Goal: Communication & Community: Participate in discussion

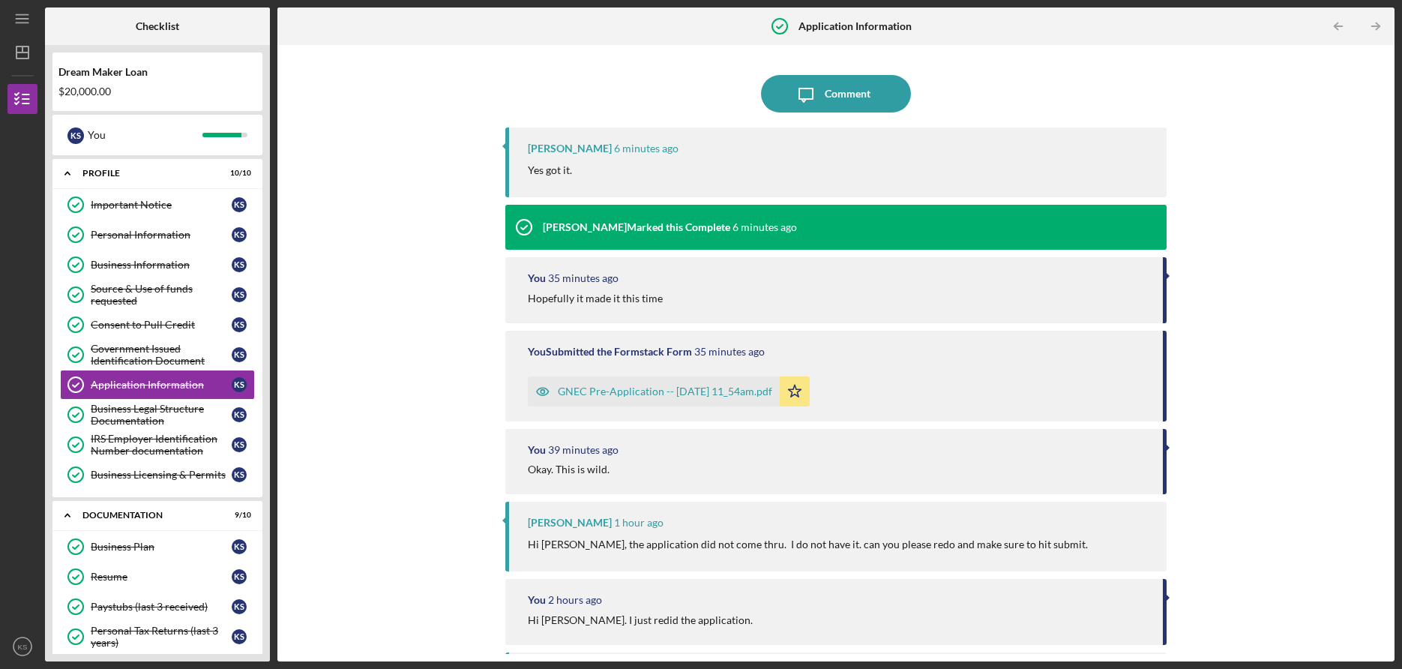
click at [622, 172] on div "Yes got it." at bounding box center [840, 170] width 624 height 16
click at [838, 97] on div "Comment" at bounding box center [848, 93] width 46 height 37
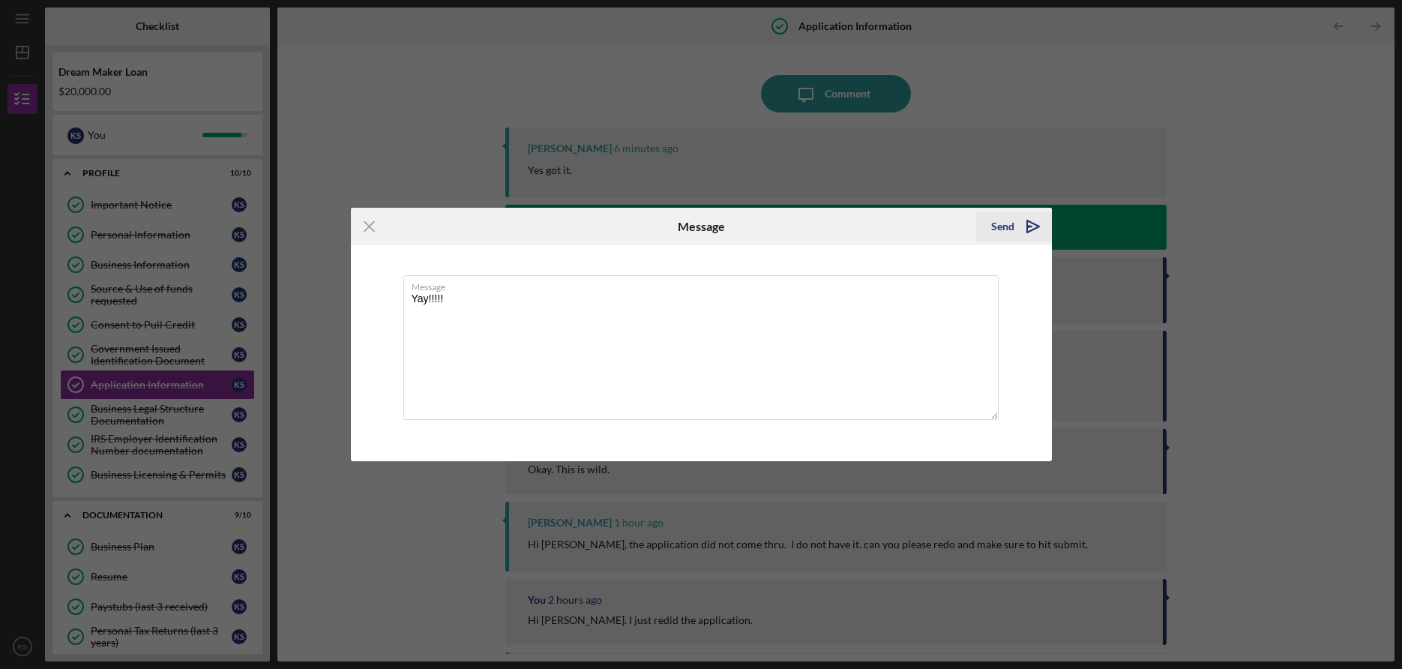
type textarea "Yay!!!!!"
click at [1003, 229] on div "Send" at bounding box center [1002, 226] width 23 height 30
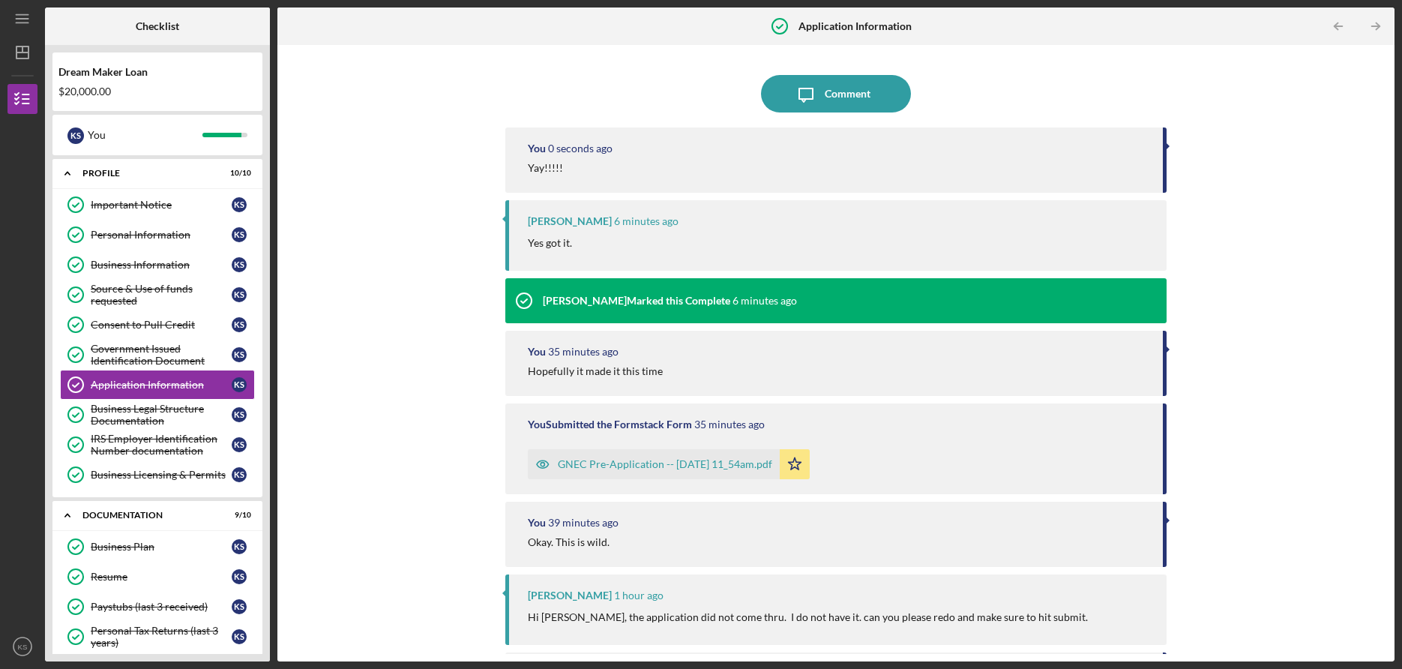
click at [1282, 130] on div "Icon/Message Comment You 0 seconds ago [PERSON_NAME]!!!!! [PERSON_NAME] 6 minut…" at bounding box center [836, 352] width 1102 height 601
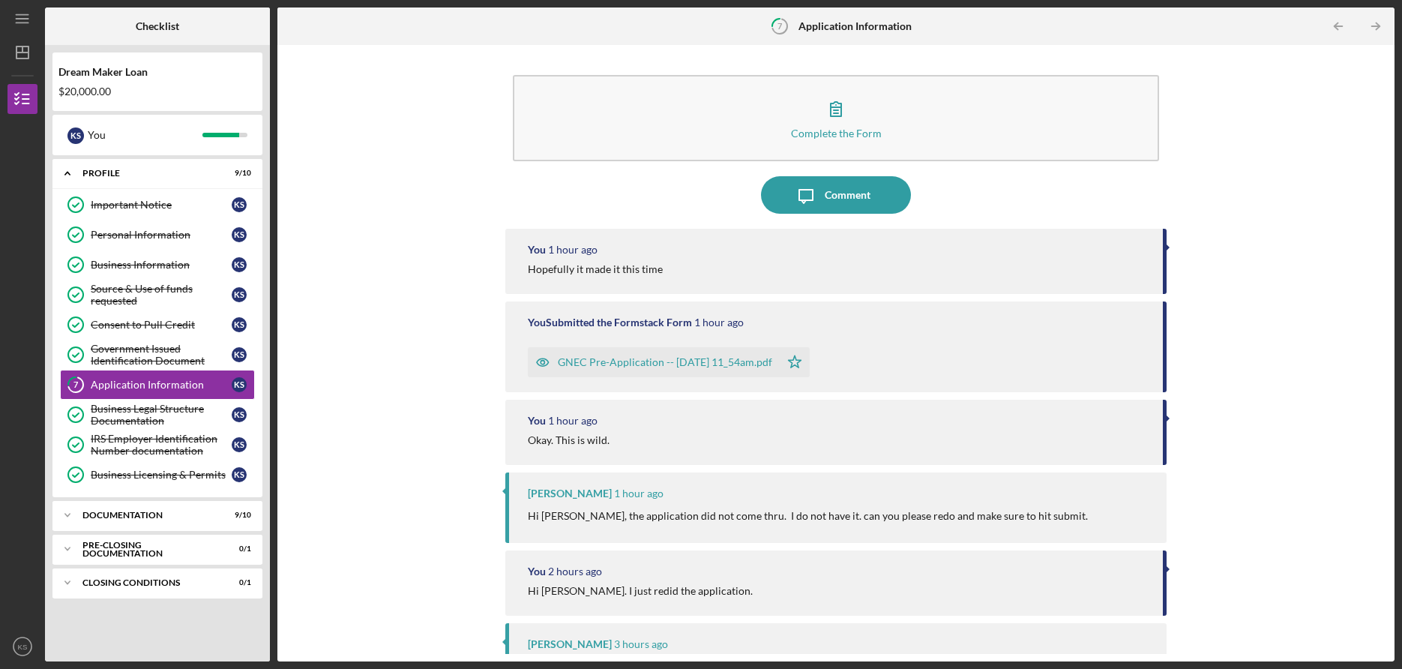
scroll to position [1, 0]
click at [387, 169] on div "Complete the Form Form Icon/Message Comment You 1 hour ago Hopefully it made it…" at bounding box center [836, 352] width 1102 height 601
